Goal: Information Seeking & Learning: Learn about a topic

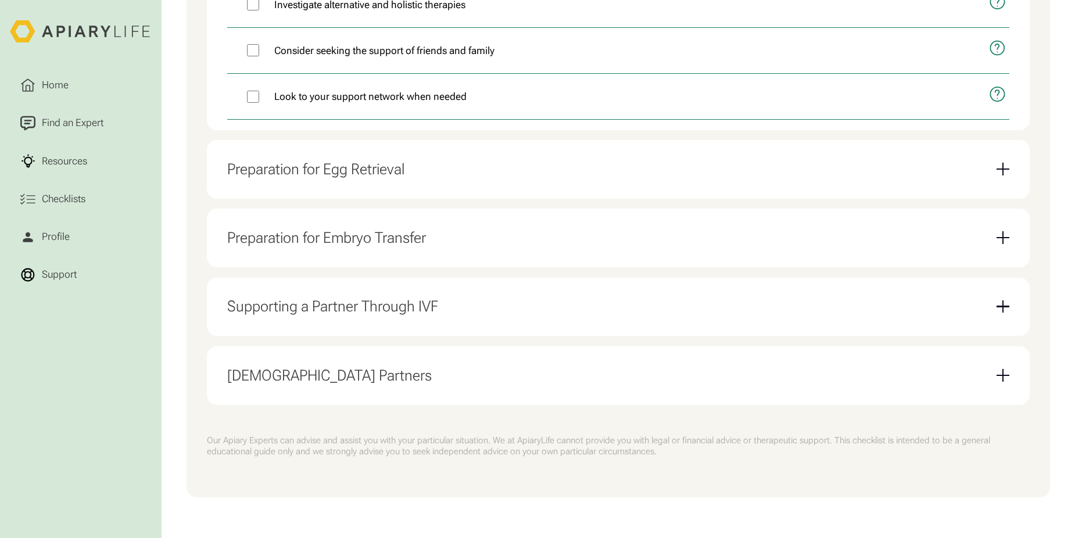
scroll to position [809, 0]
click at [410, 307] on div "Supporting a Partner Through IVF" at bounding box center [332, 307] width 211 height 18
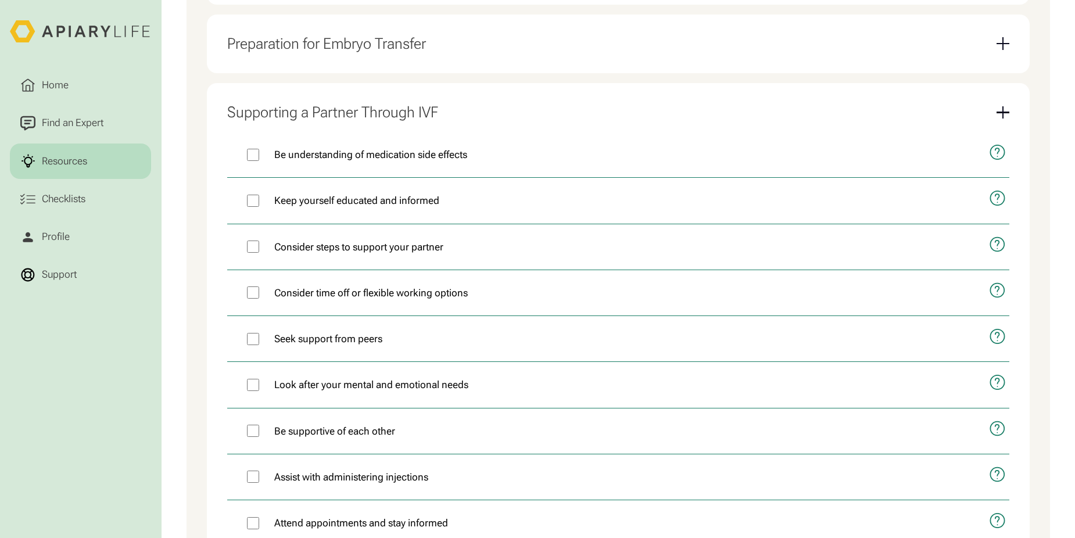
click at [71, 168] on div "Resources" at bounding box center [64, 160] width 51 height 15
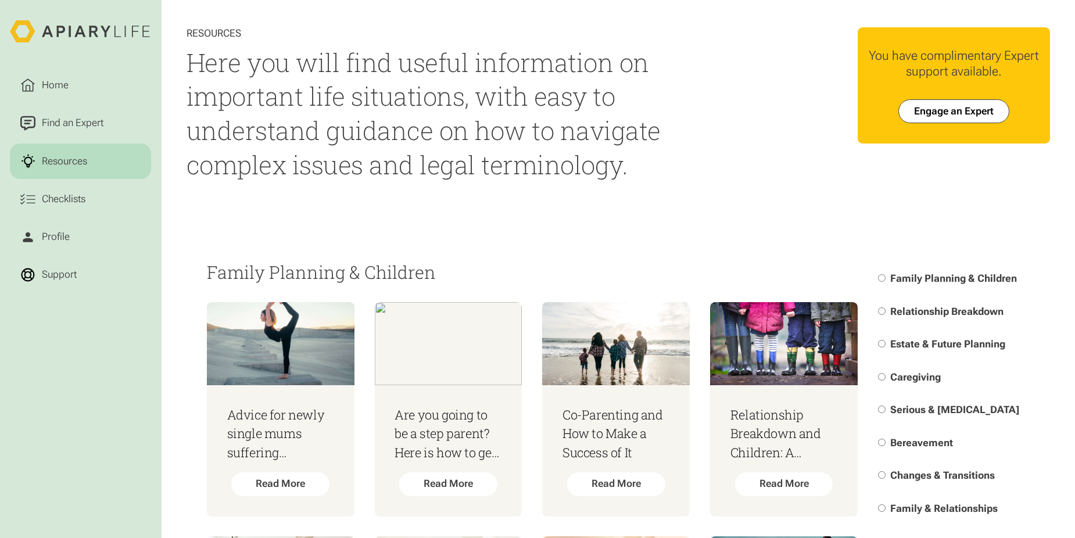
scroll to position [116, 0]
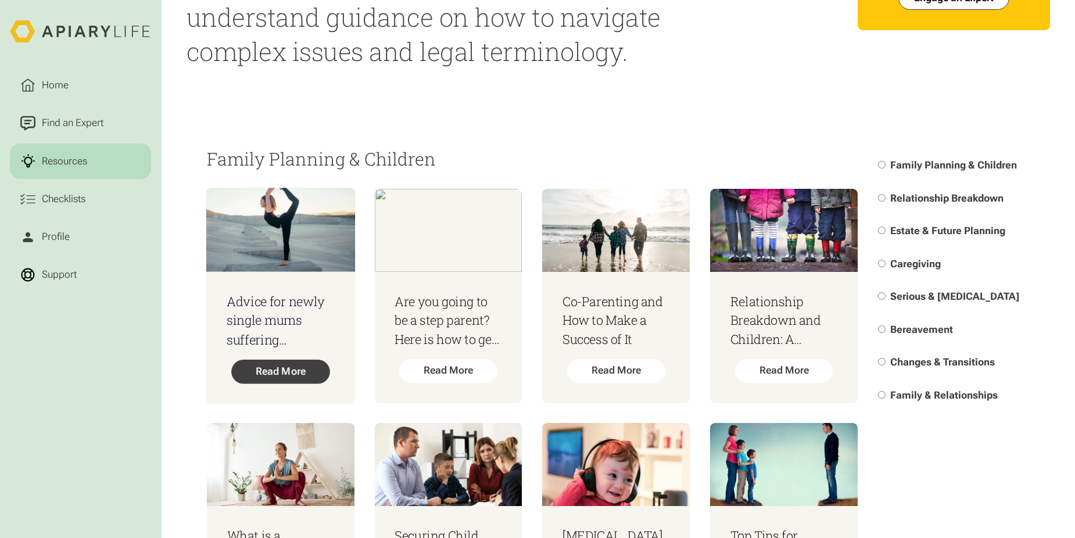
click at [282, 371] on div "Read More" at bounding box center [280, 372] width 99 height 24
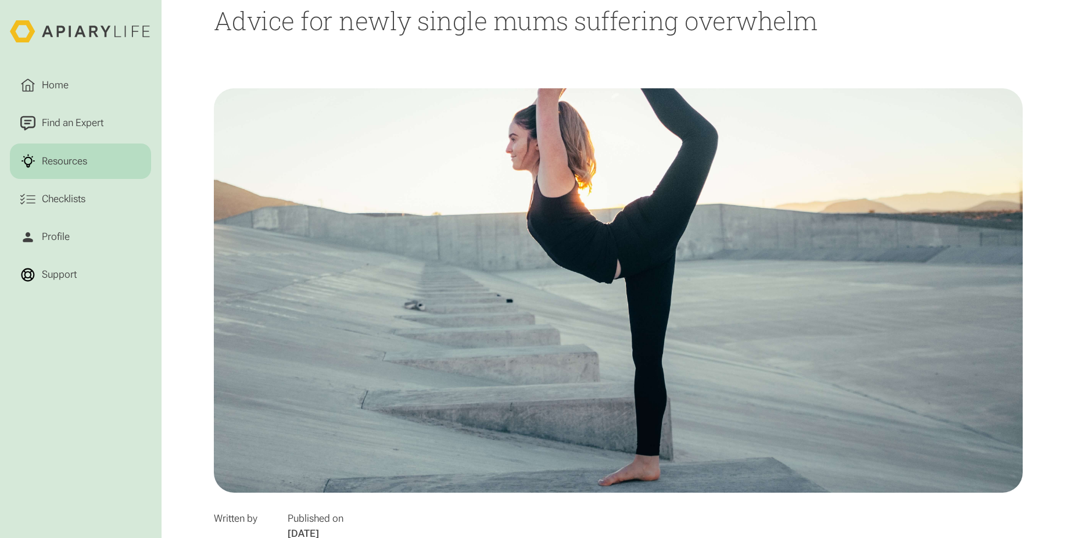
scroll to position [291, 0]
